Goal: Navigation & Orientation: Find specific page/section

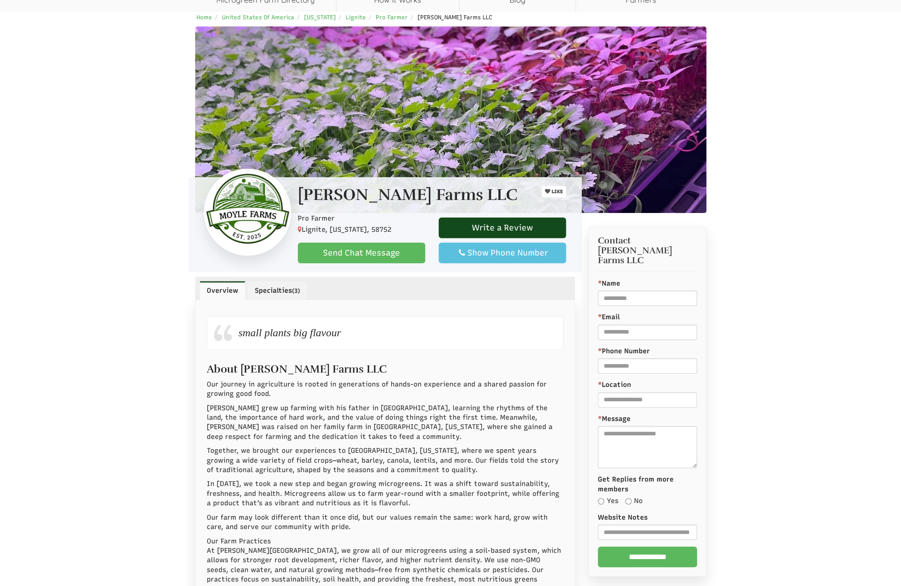
scroll to position [116, 0]
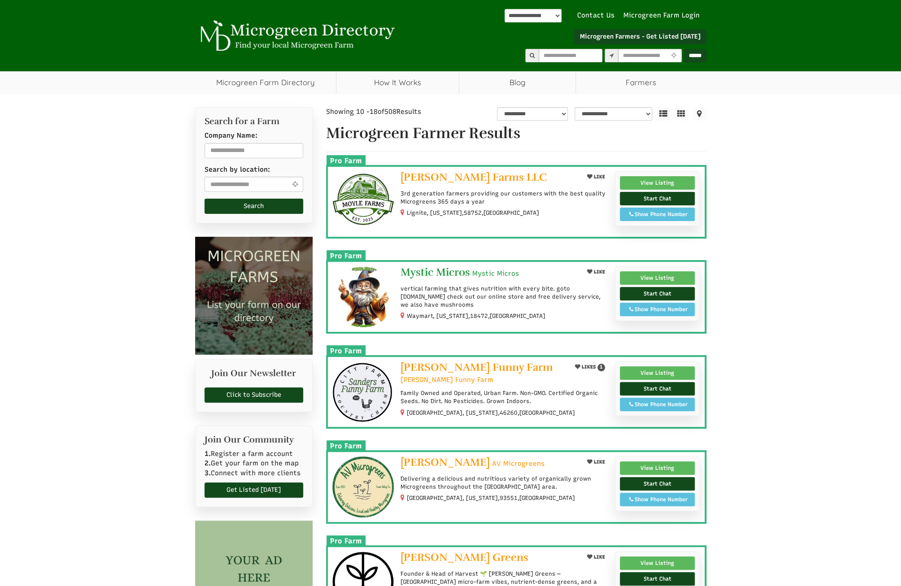
click at [454, 271] on span "Mystic Micros" at bounding box center [436, 272] width 70 height 13
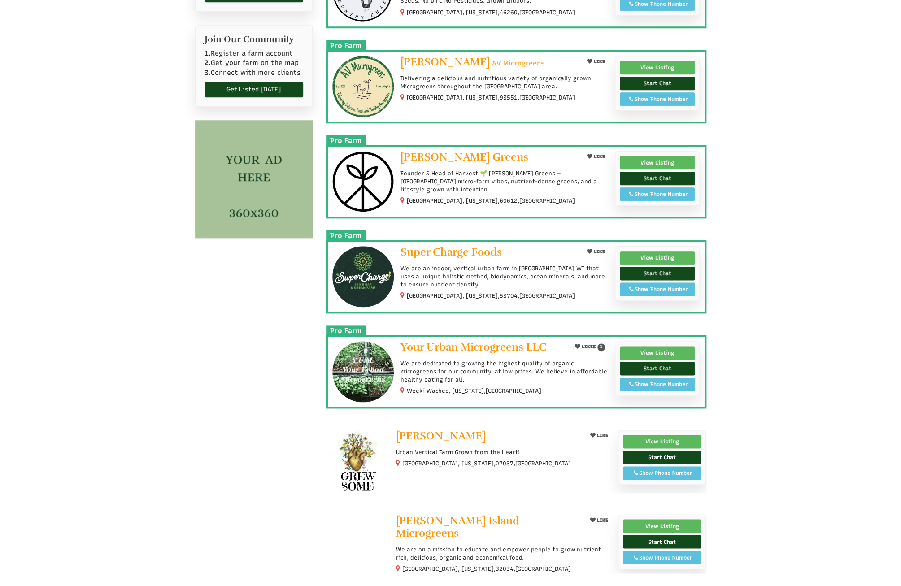
scroll to position [521, 0]
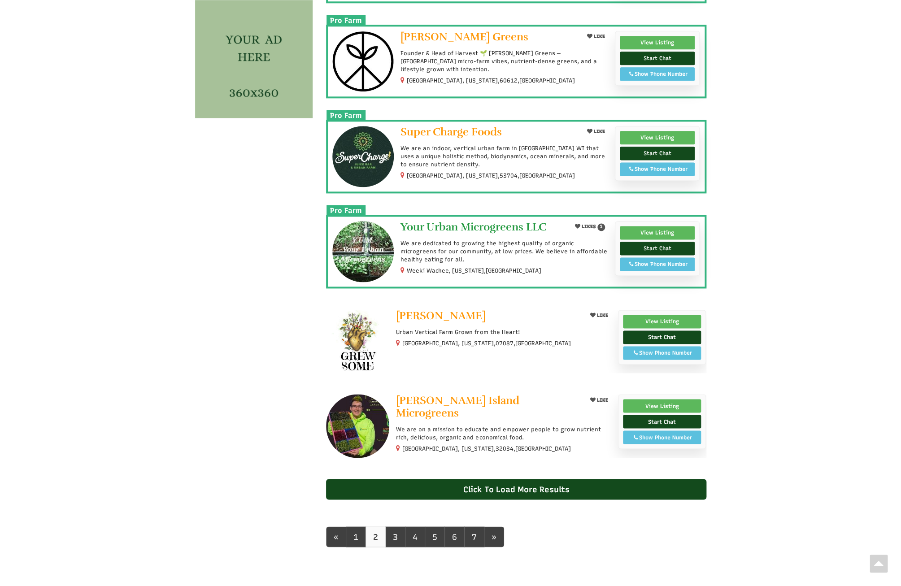
click at [449, 223] on span "Your Urban Microgreens LLC" at bounding box center [474, 226] width 146 height 13
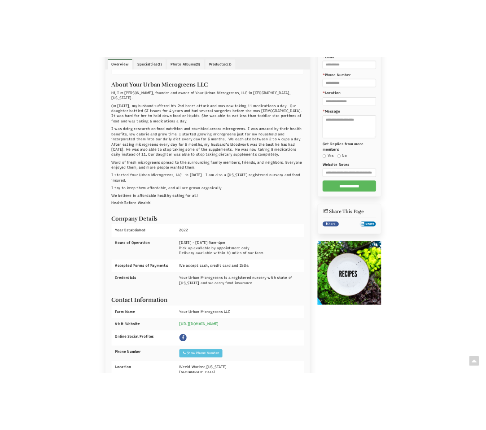
scroll to position [405, 0]
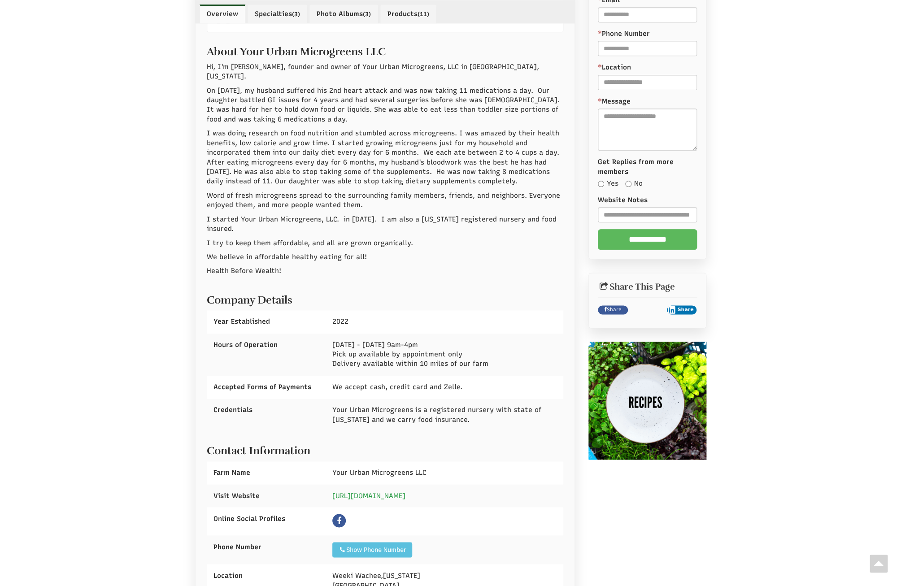
click at [395, 492] on link "https://yoururbanmicrogreens.com/" at bounding box center [368, 496] width 73 height 8
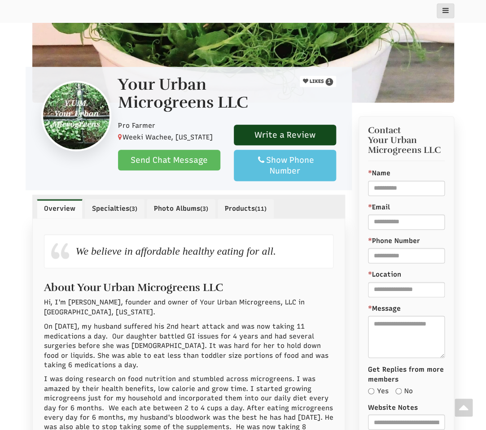
scroll to position [0, 0]
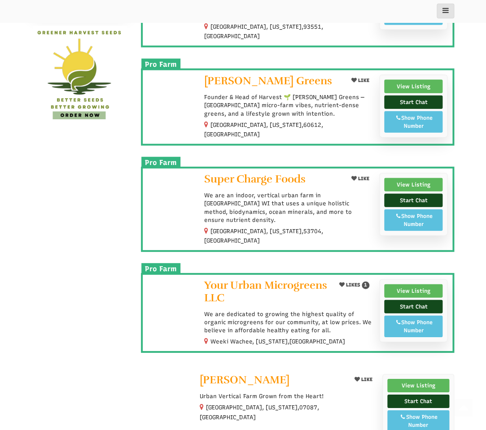
scroll to position [752, 0]
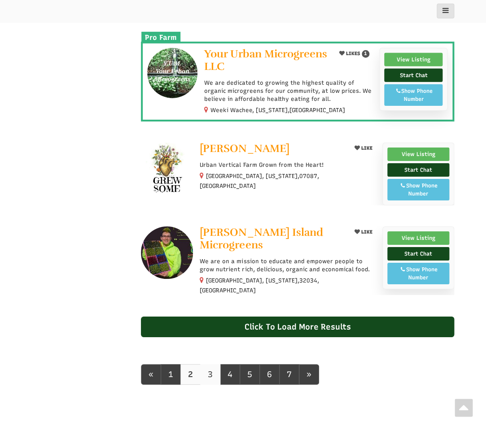
click at [213, 364] on link "3" at bounding box center [210, 374] width 20 height 21
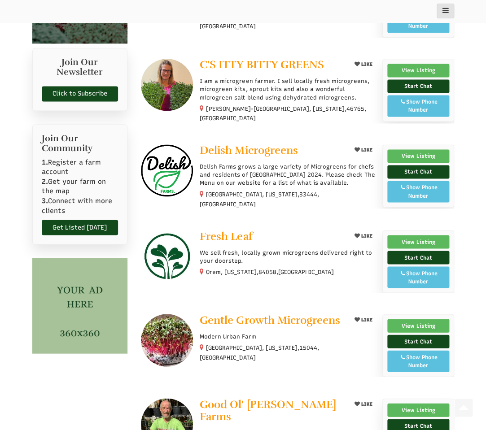
scroll to position [289, 0]
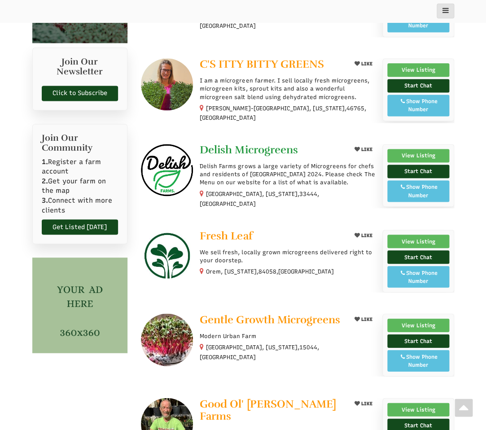
click at [250, 143] on span "Delish Microgreens" at bounding box center [249, 149] width 98 height 13
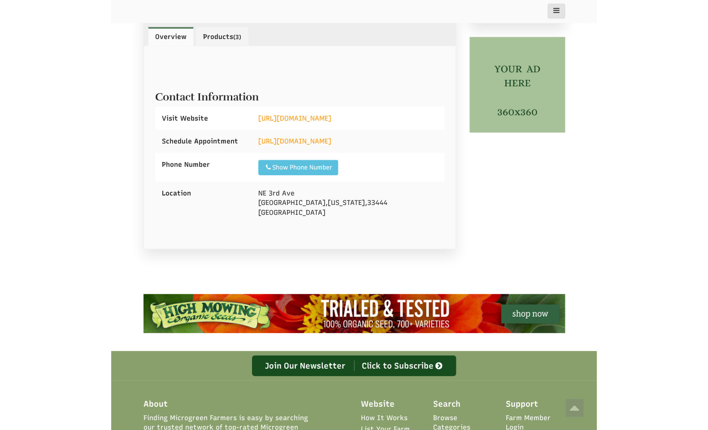
scroll to position [521, 0]
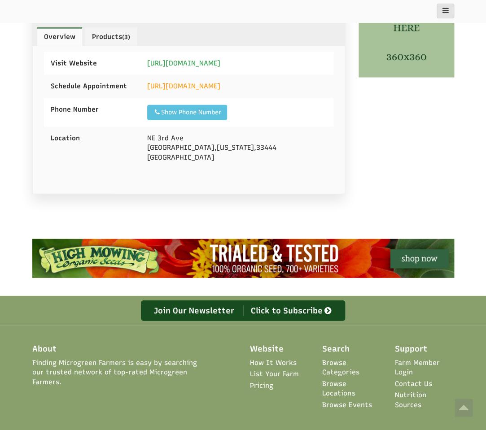
click at [211, 63] on link "[URL][DOMAIN_NAME]" at bounding box center [183, 63] width 73 height 8
